Goal: Navigation & Orientation: Understand site structure

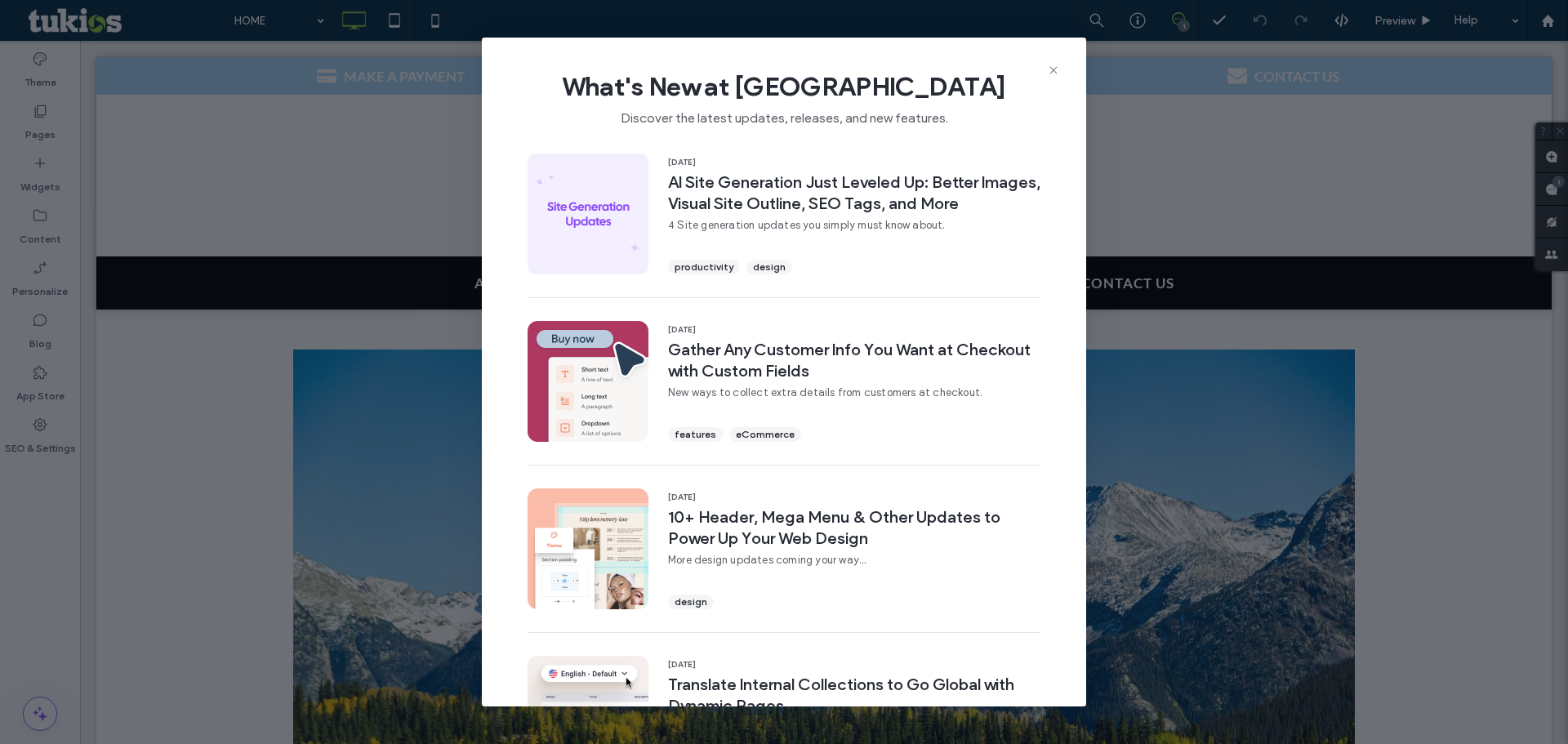
click at [1050, 66] on icon at bounding box center [1053, 70] width 13 height 13
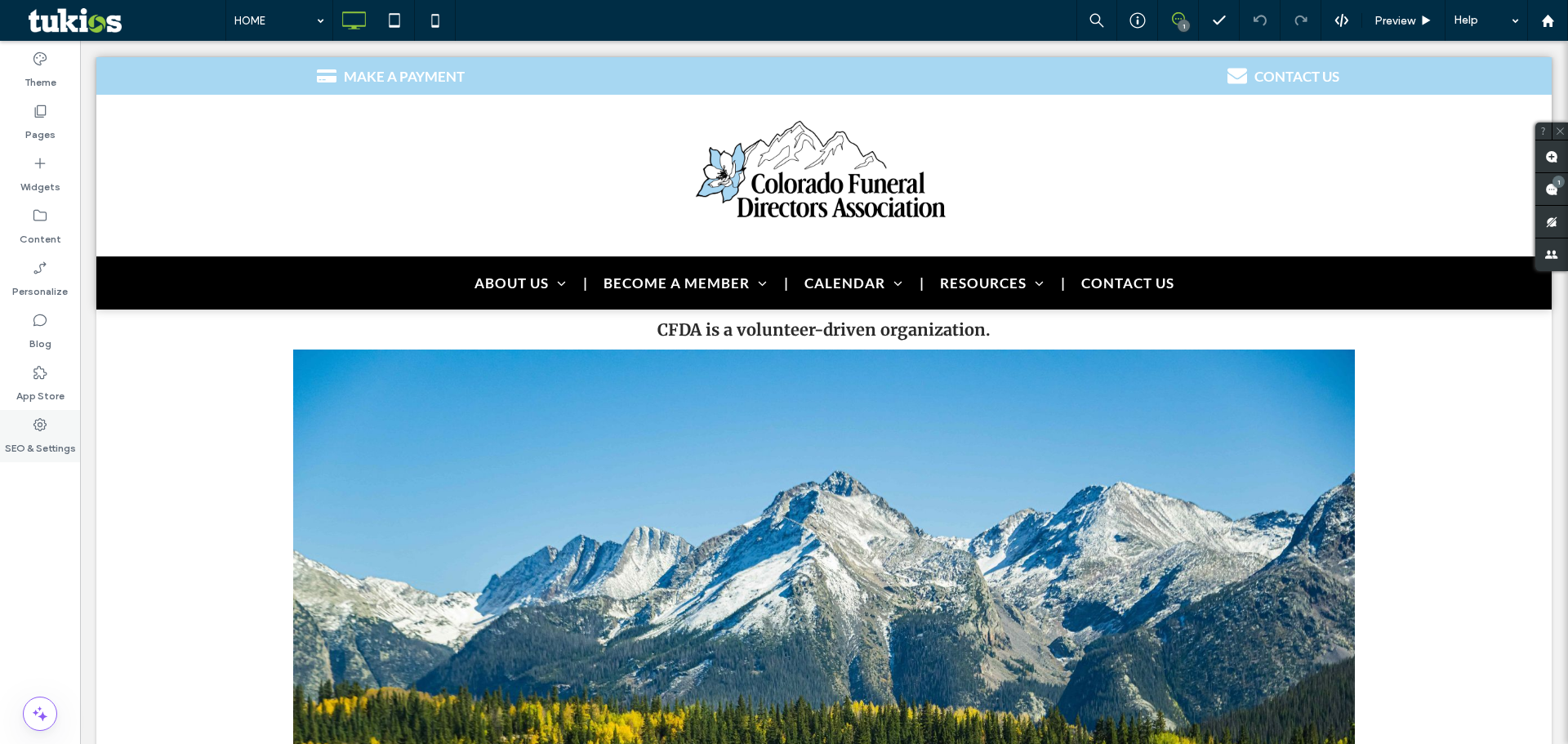
click at [52, 435] on label "SEO & Settings" at bounding box center [40, 444] width 71 height 22
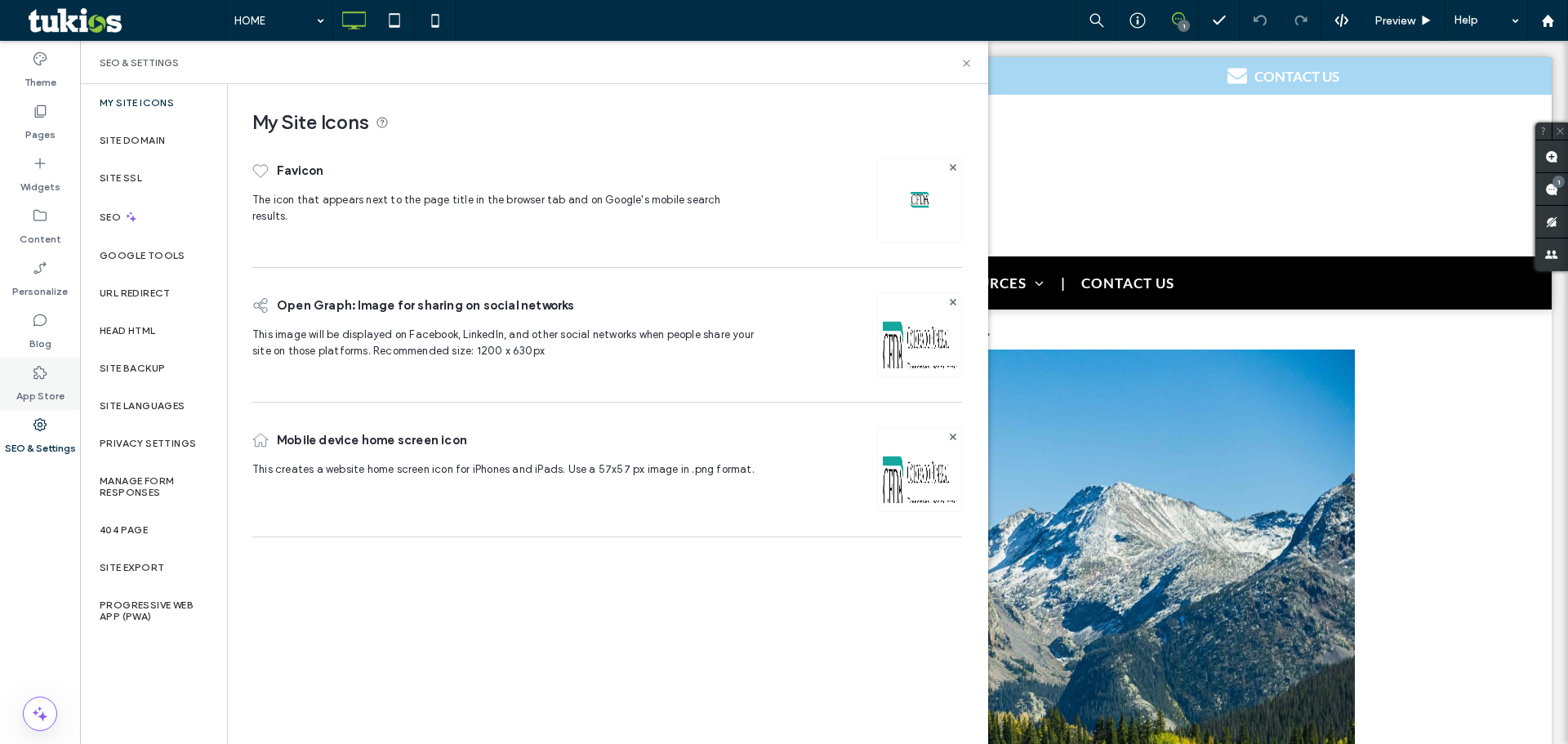
click at [35, 365] on icon at bounding box center [40, 372] width 17 height 17
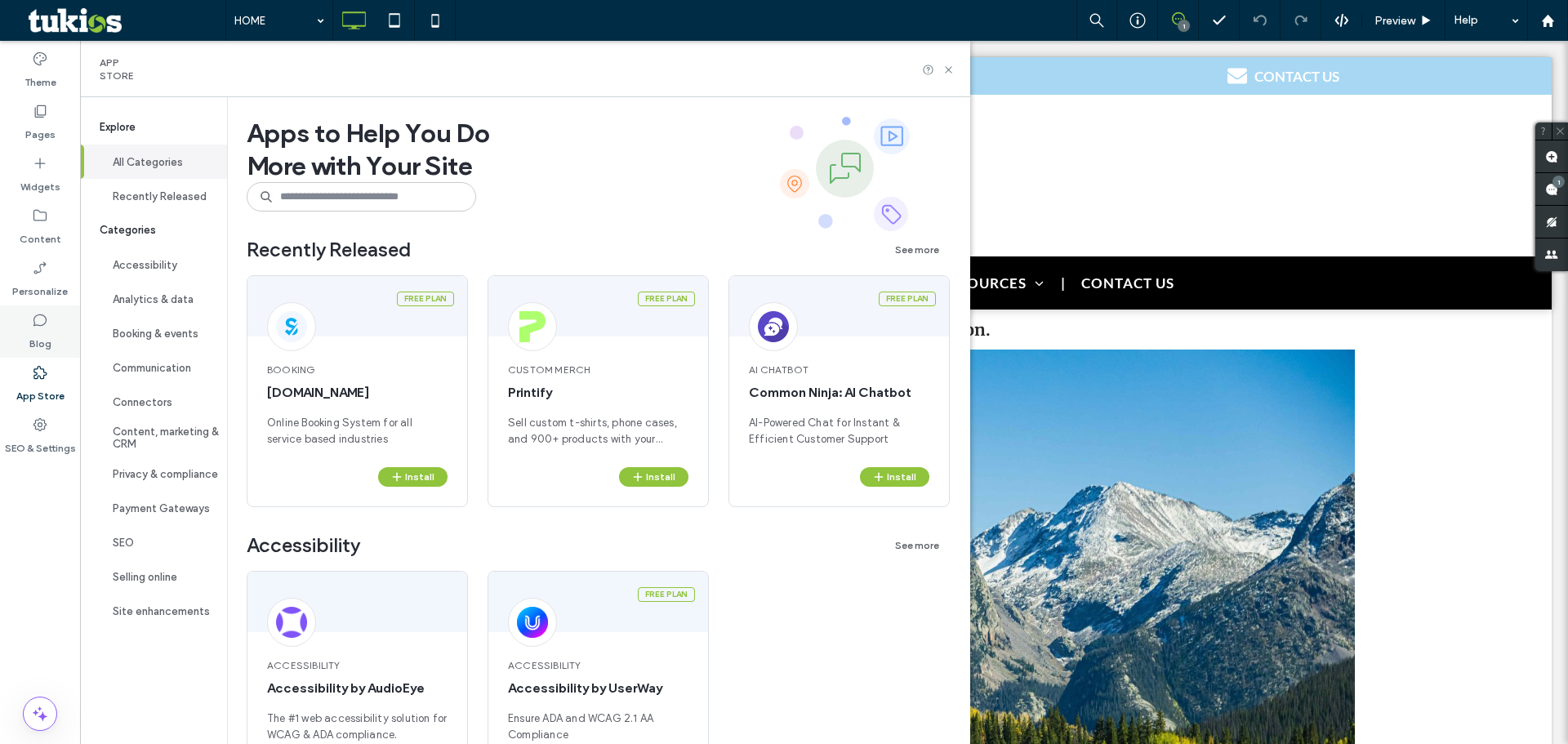
click at [41, 343] on label "Blog" at bounding box center [40, 339] width 22 height 22
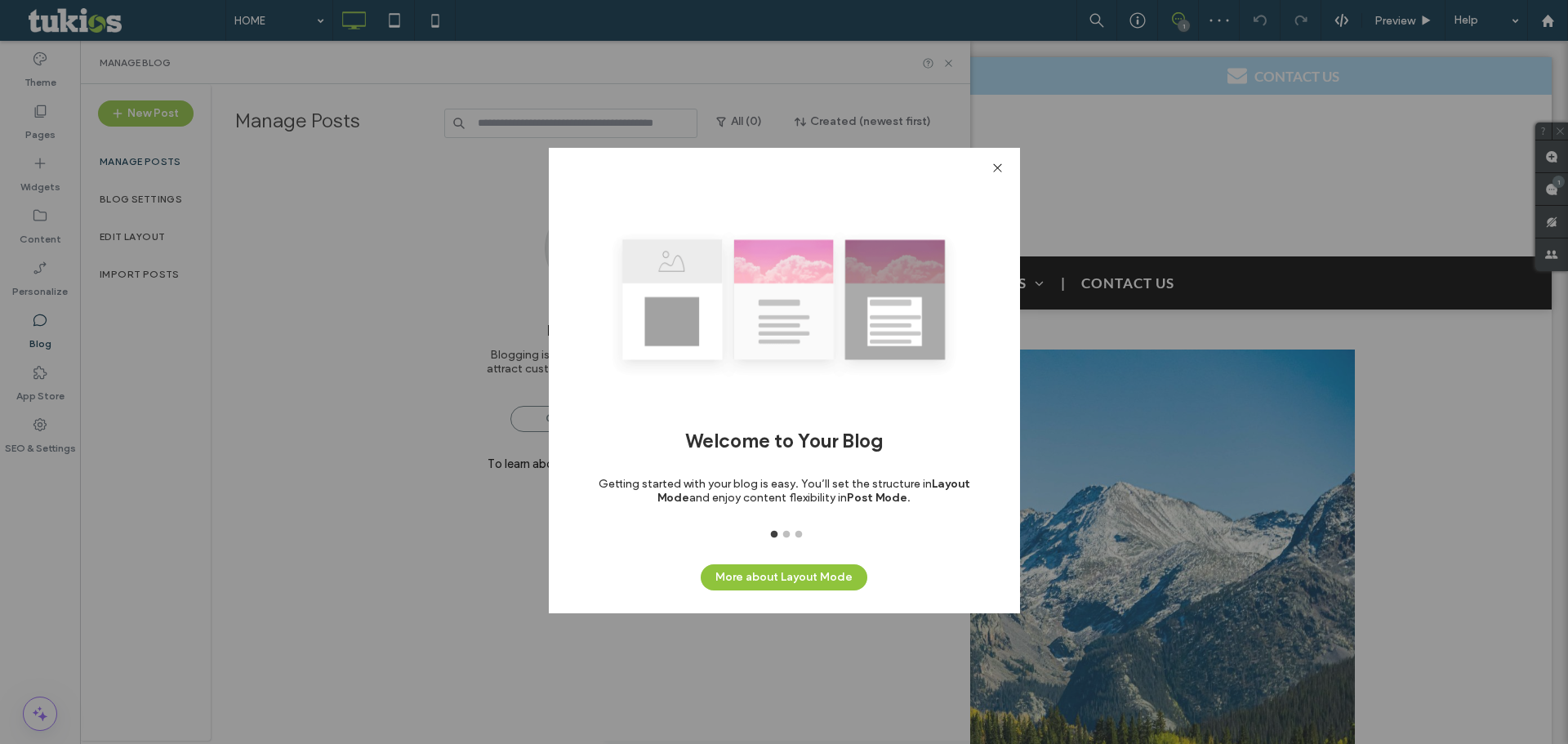
click at [993, 162] on icon at bounding box center [997, 167] width 12 height 12
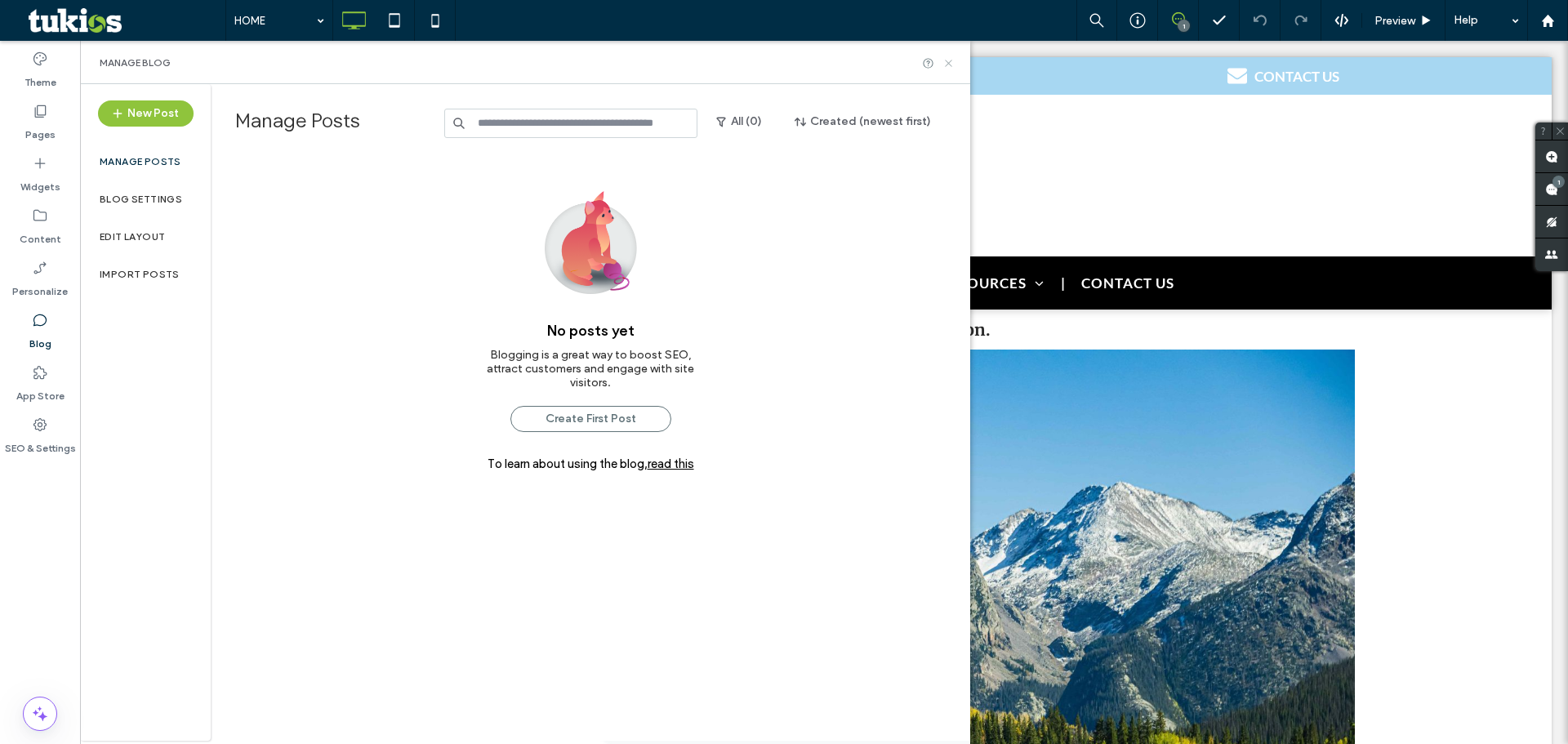
click at [953, 66] on icon at bounding box center [948, 63] width 12 height 12
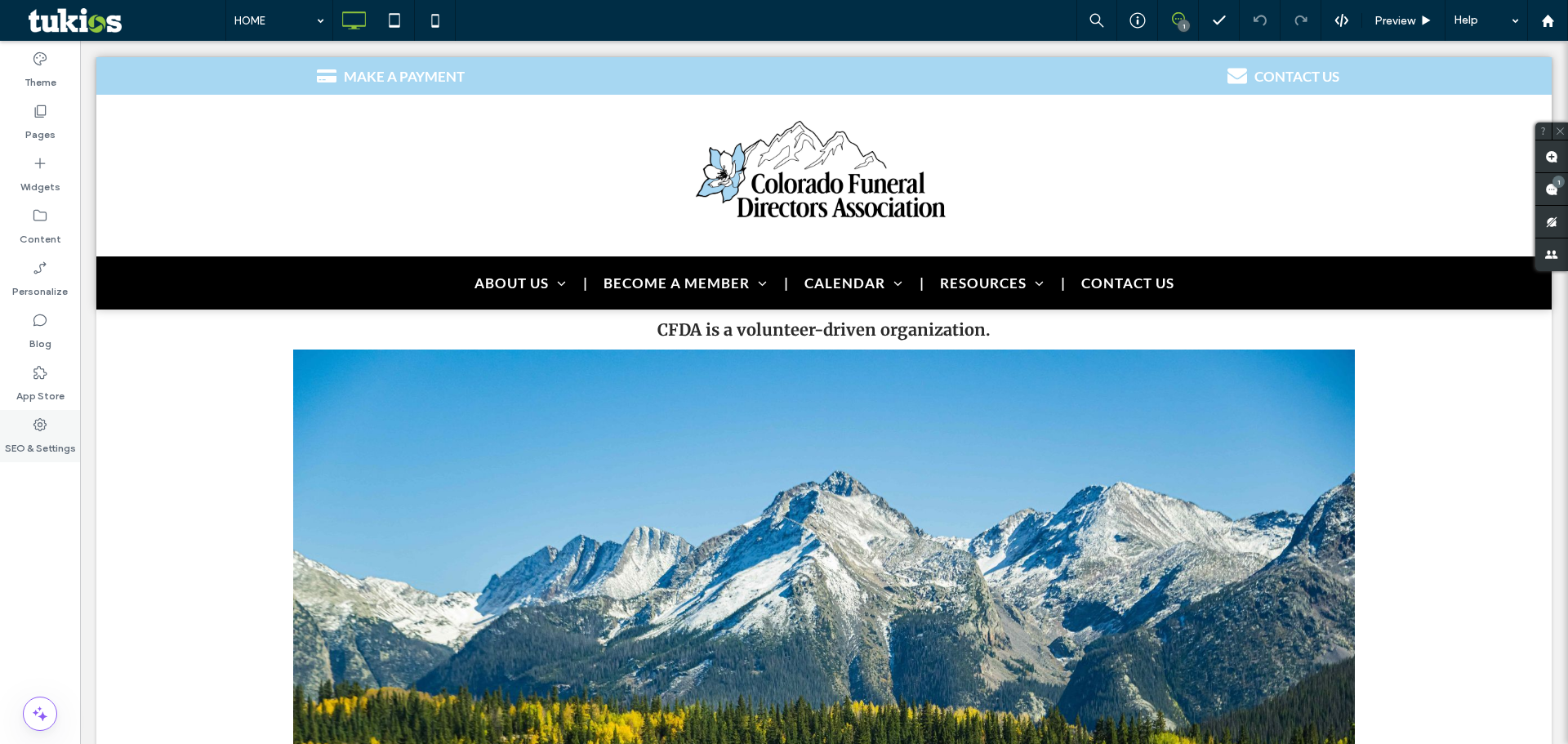
click at [57, 419] on div "SEO & Settings" at bounding box center [40, 436] width 80 height 52
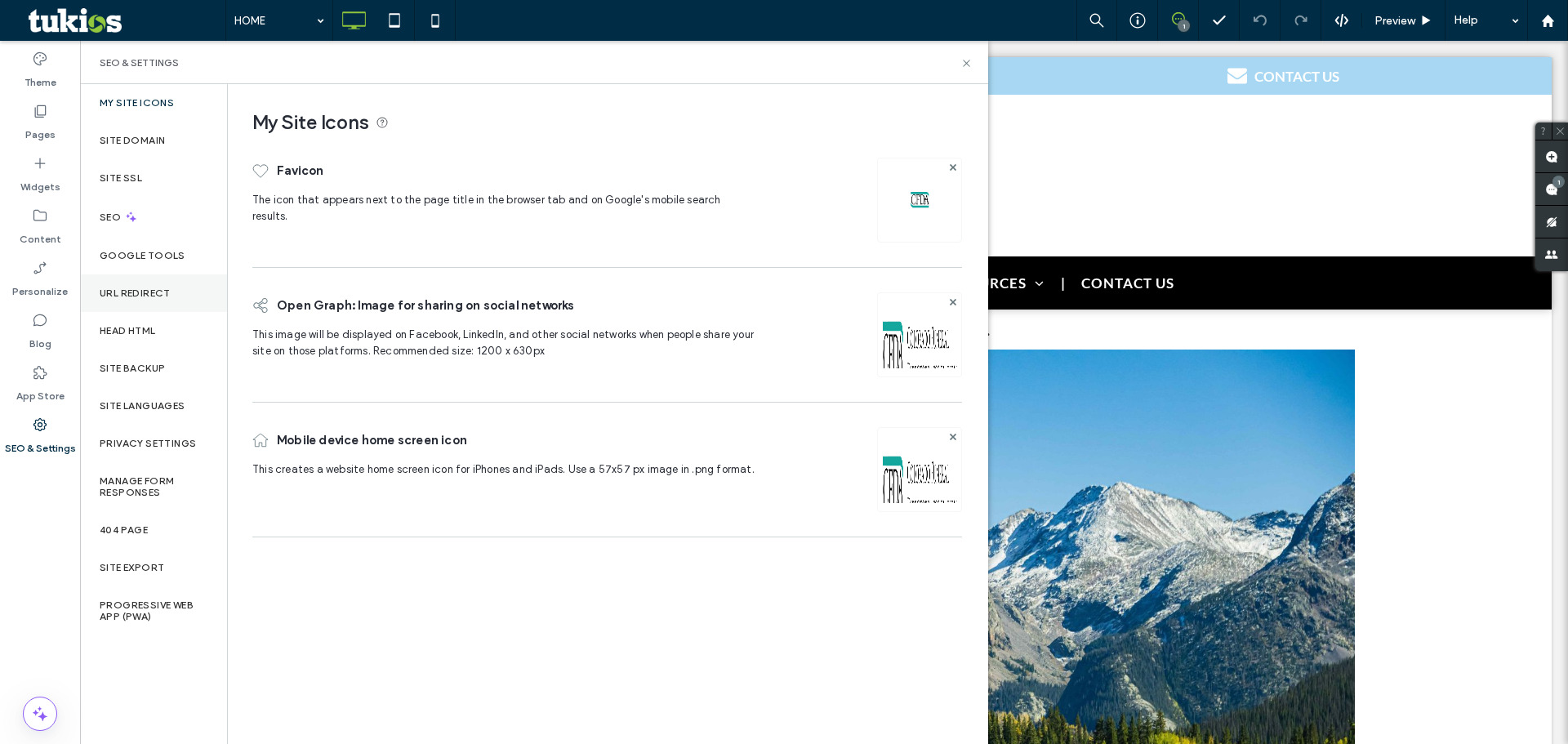
click at [155, 290] on label "URL Redirect" at bounding box center [135, 293] width 71 height 12
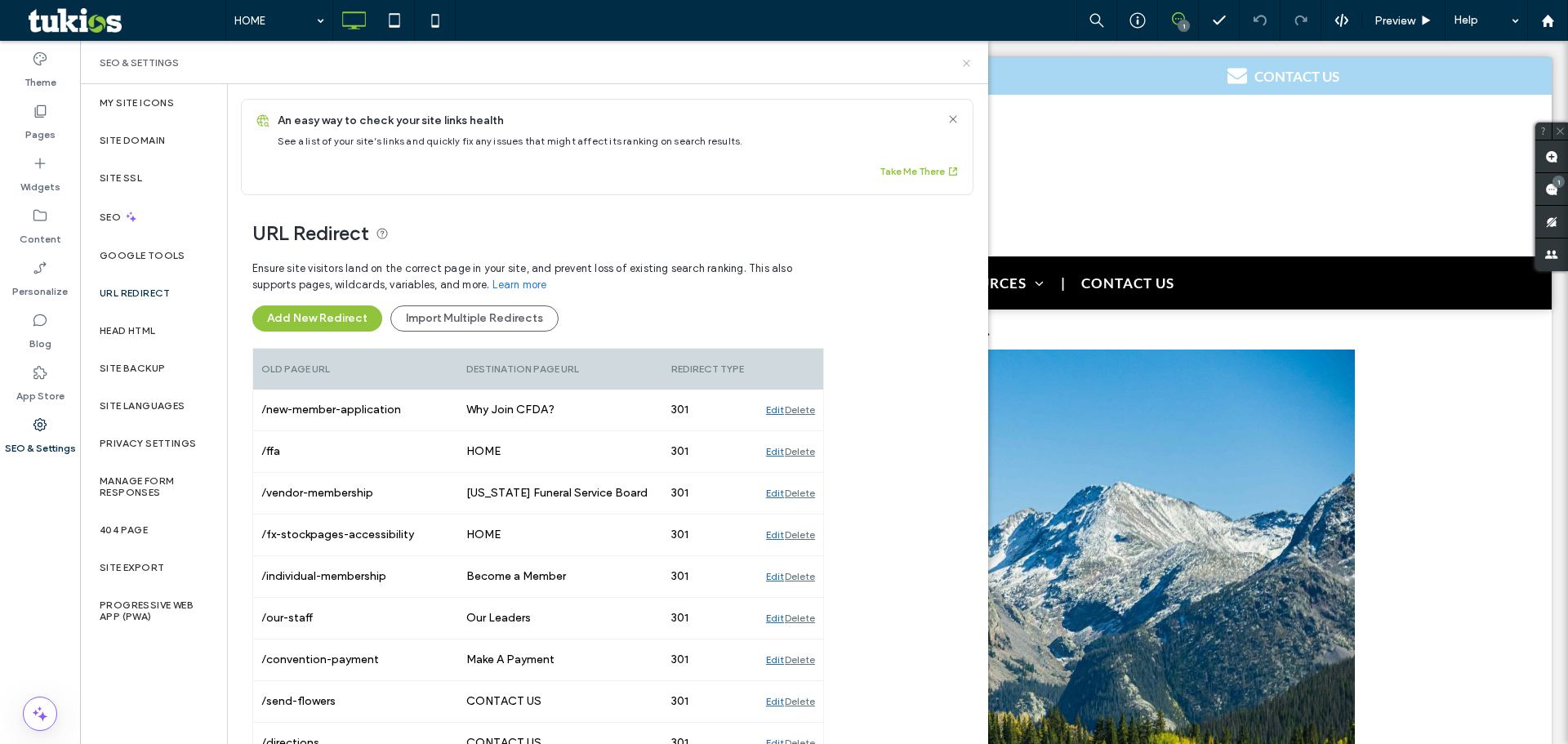
click at [964, 60] on icon at bounding box center [966, 63] width 12 height 12
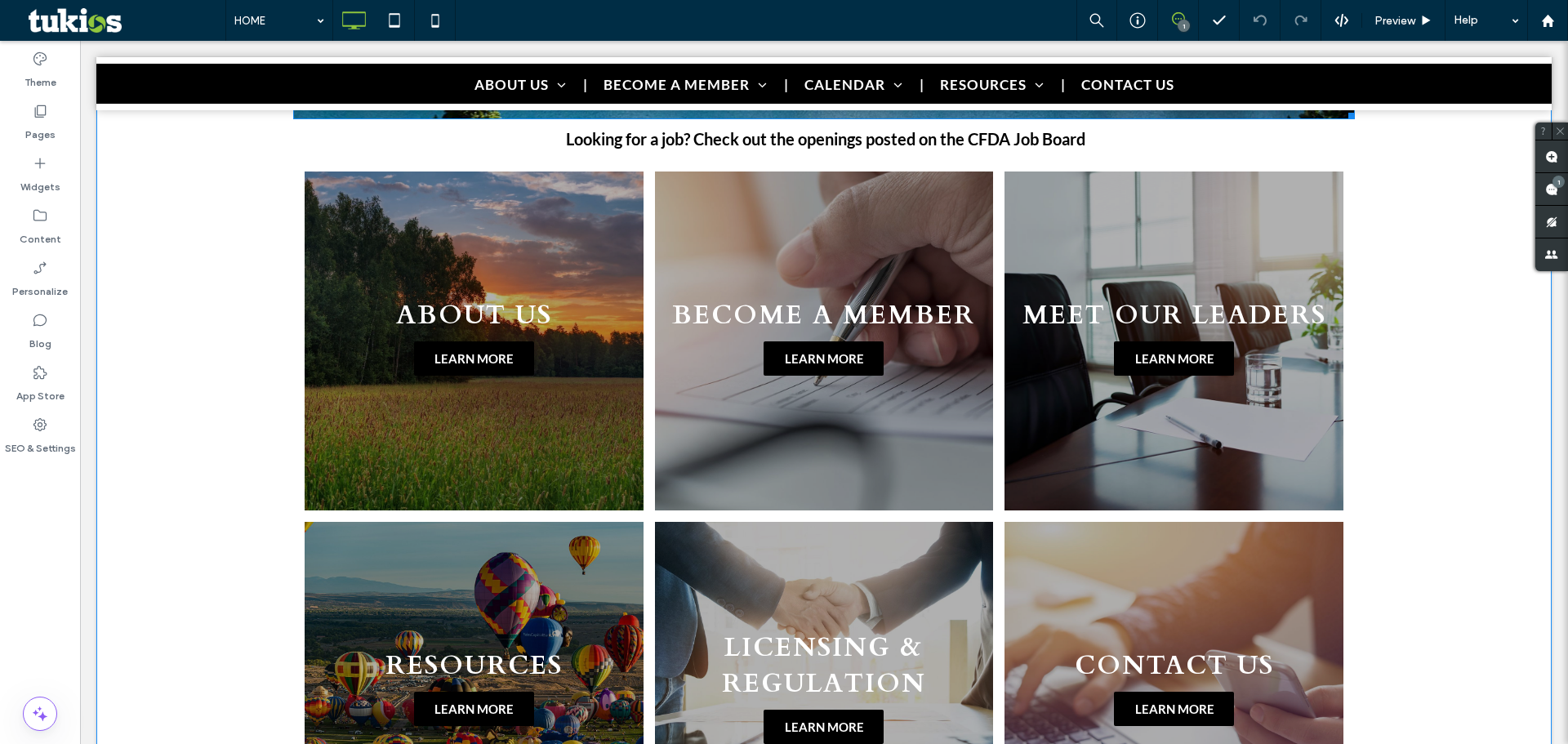
scroll to position [981, 0]
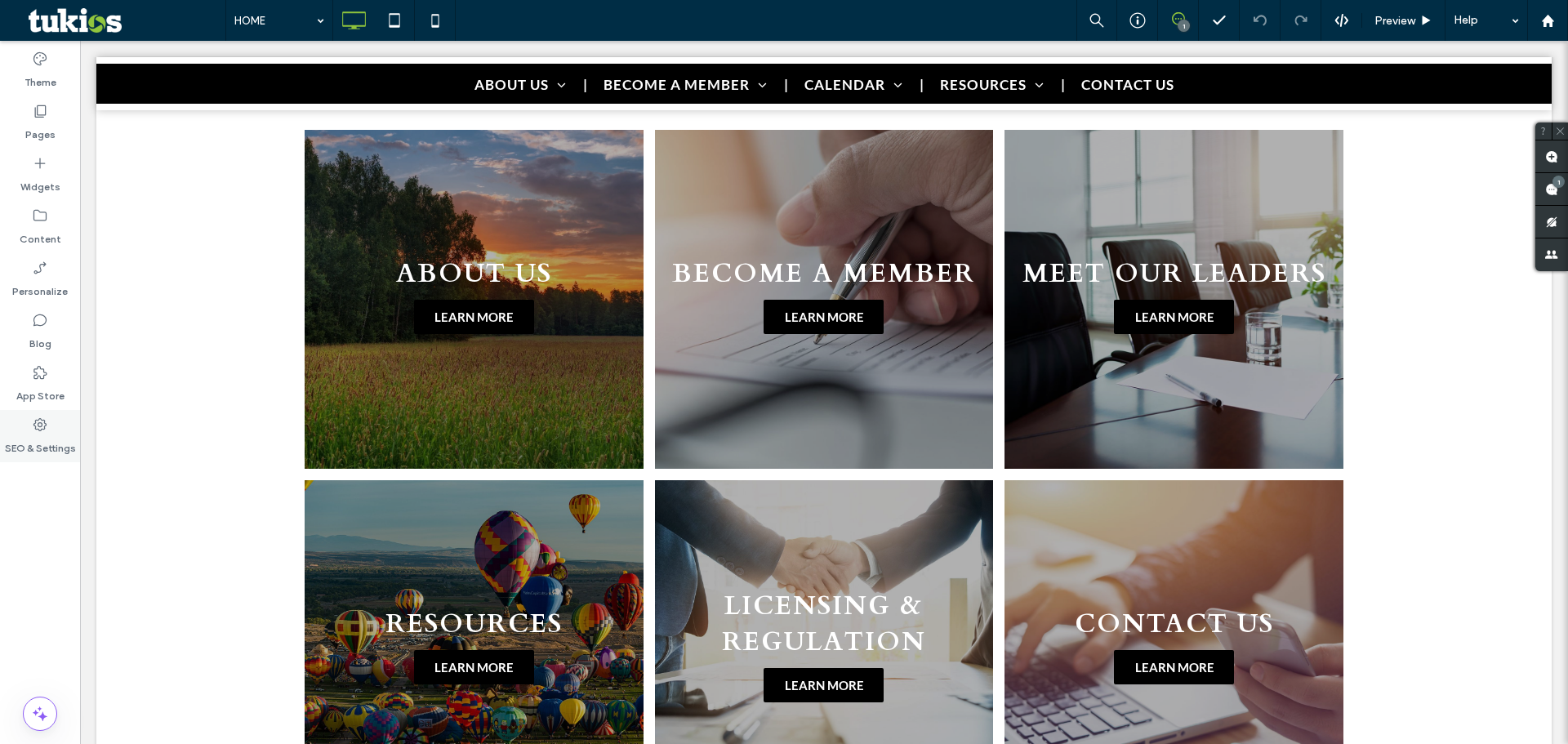
click at [7, 432] on div "SEO & Settings" at bounding box center [40, 436] width 80 height 52
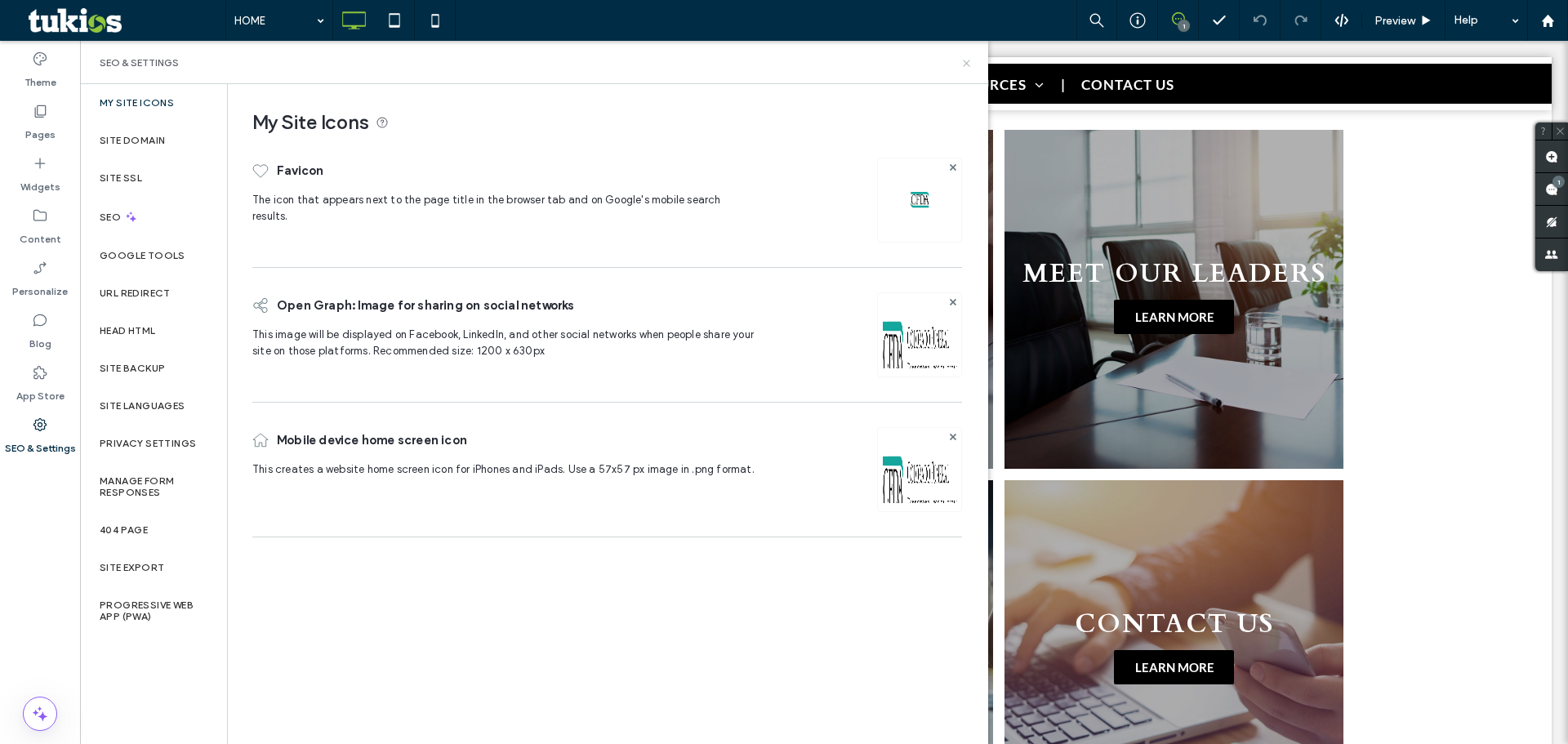
click at [963, 63] on icon at bounding box center [966, 63] width 12 height 12
